Goal: Task Accomplishment & Management: Manage account settings

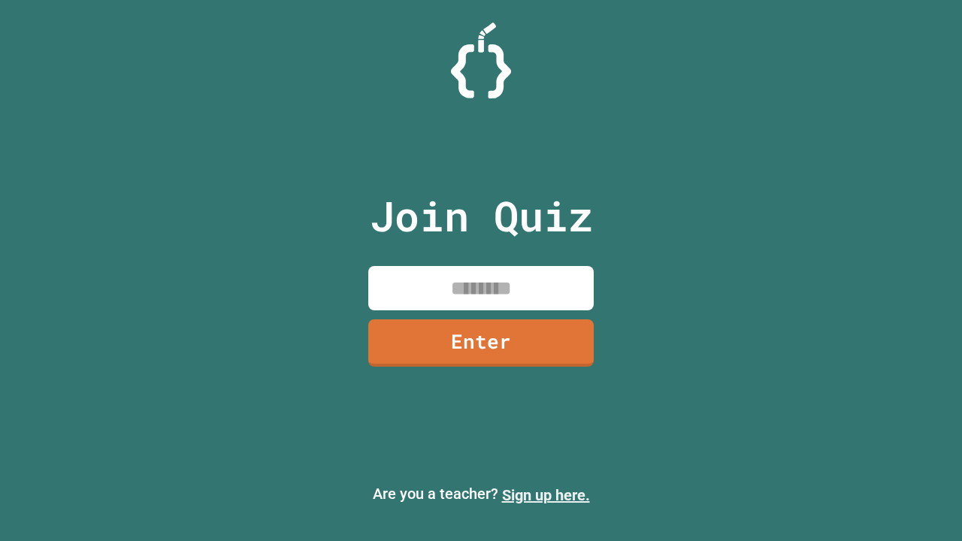
click at [546, 495] on link "Sign up here." at bounding box center [546, 495] width 88 height 18
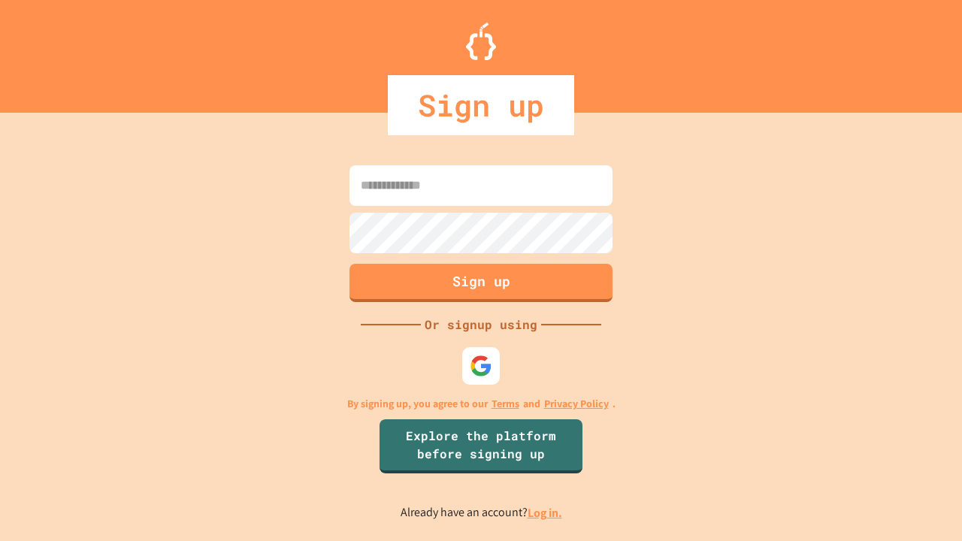
click at [546, 513] on link "Log in." at bounding box center [545, 513] width 35 height 16
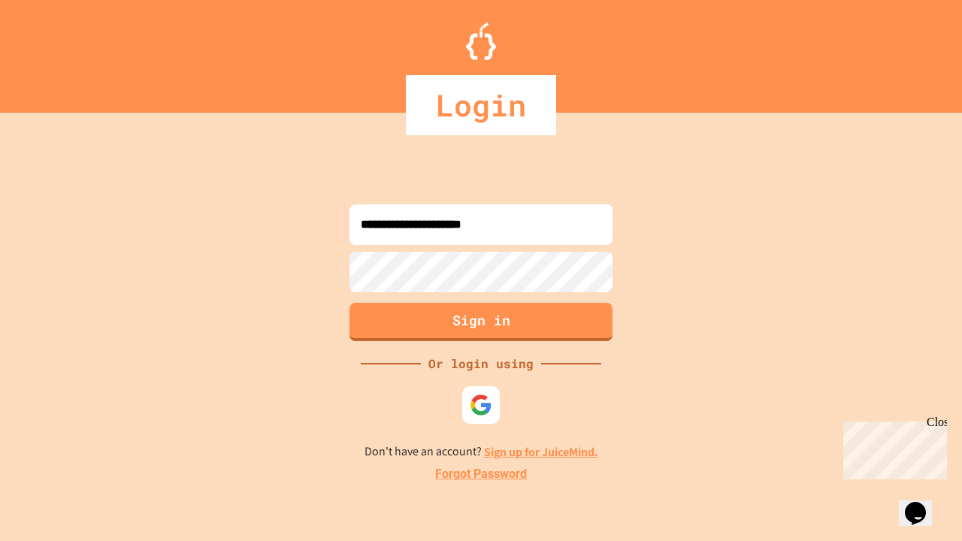
type input "**********"
